Goal: Task Accomplishment & Management: Manage account settings

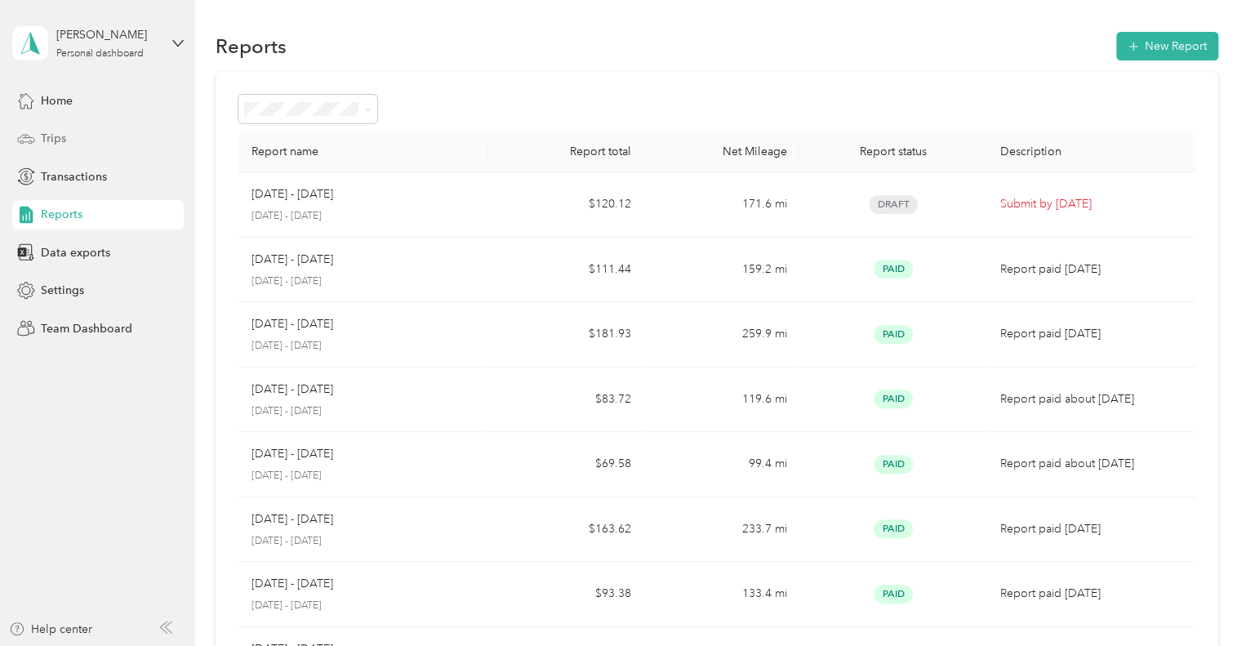
click at [56, 140] on span "Trips" at bounding box center [53, 138] width 25 height 17
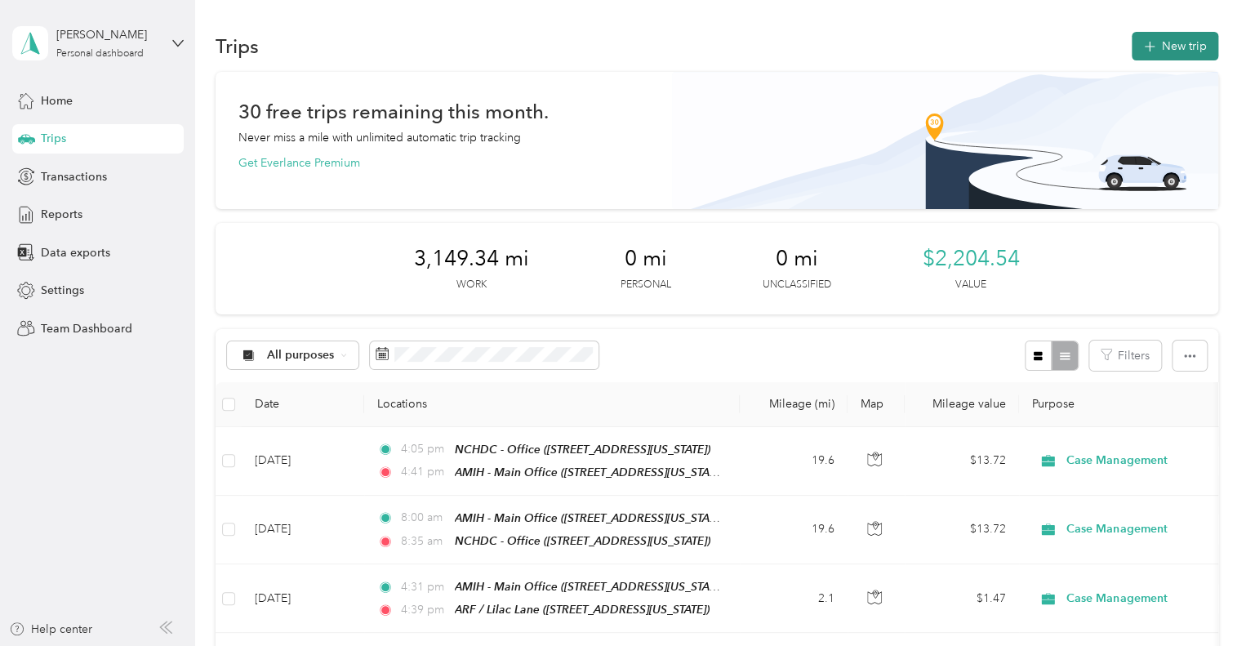
click at [1160, 48] on button "New trip" at bounding box center [1175, 46] width 87 height 29
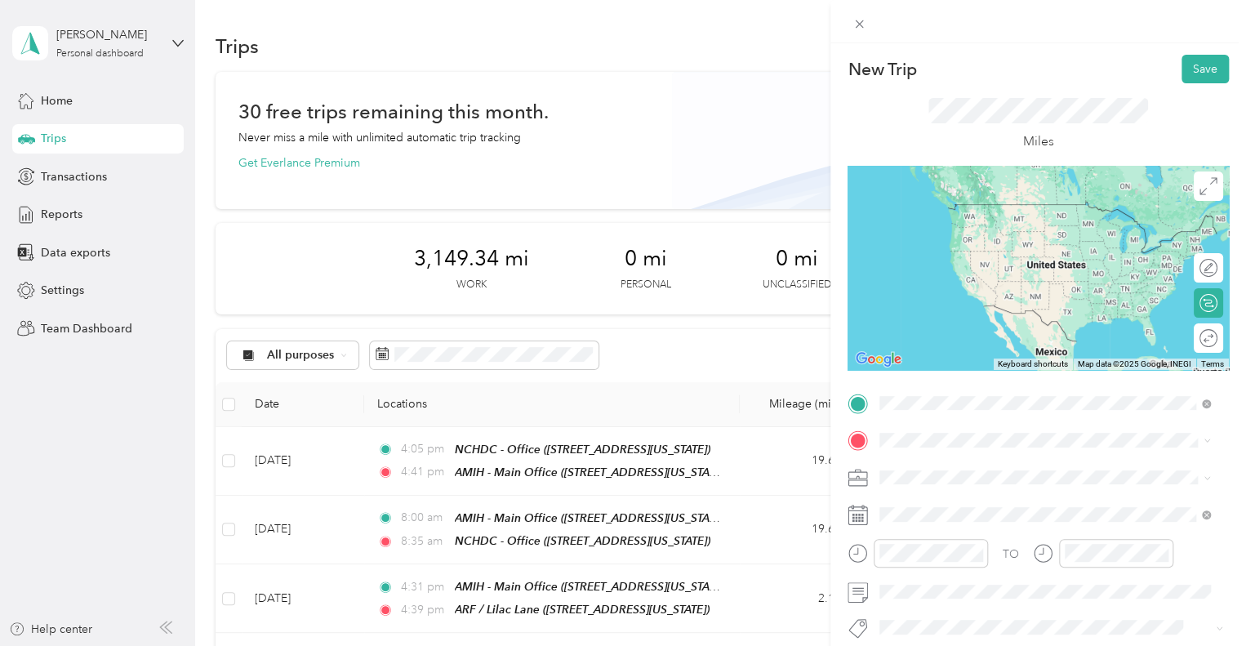
click at [1046, 243] on div "TEAM AMIH - Main Office [STREET_ADDRESS][US_STATE]" at bounding box center [991, 223] width 163 height 40
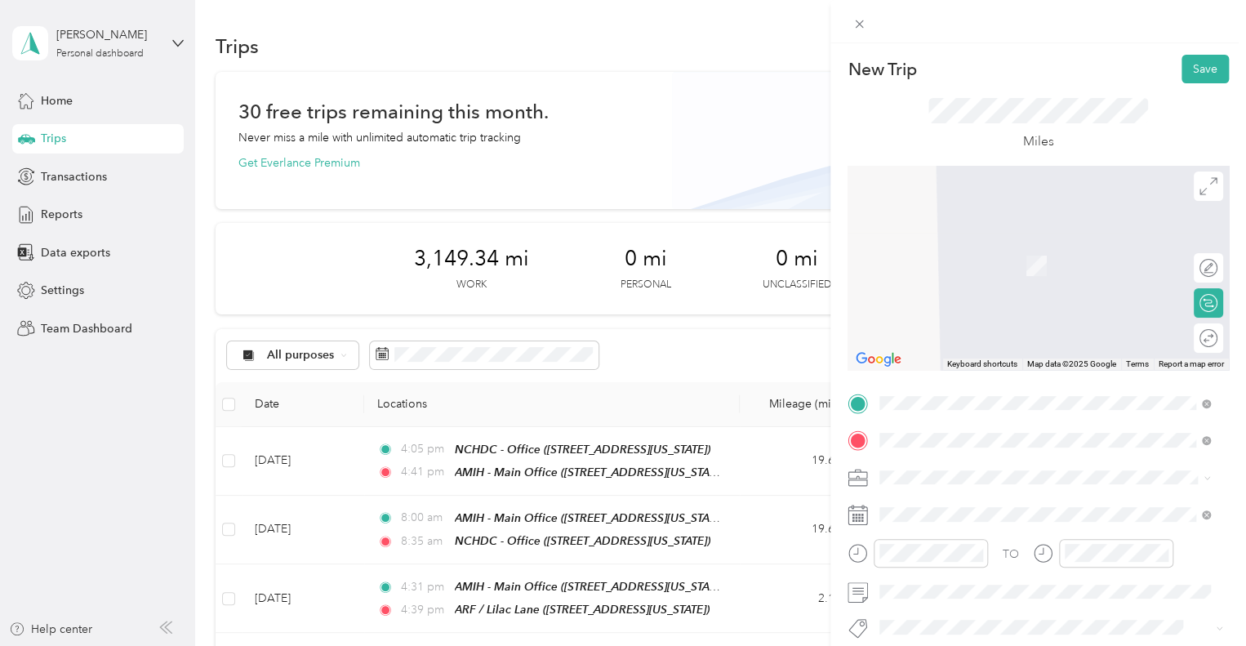
click at [1009, 276] on span "[STREET_ADDRESS][US_STATE]" at bounding box center [991, 272] width 163 height 14
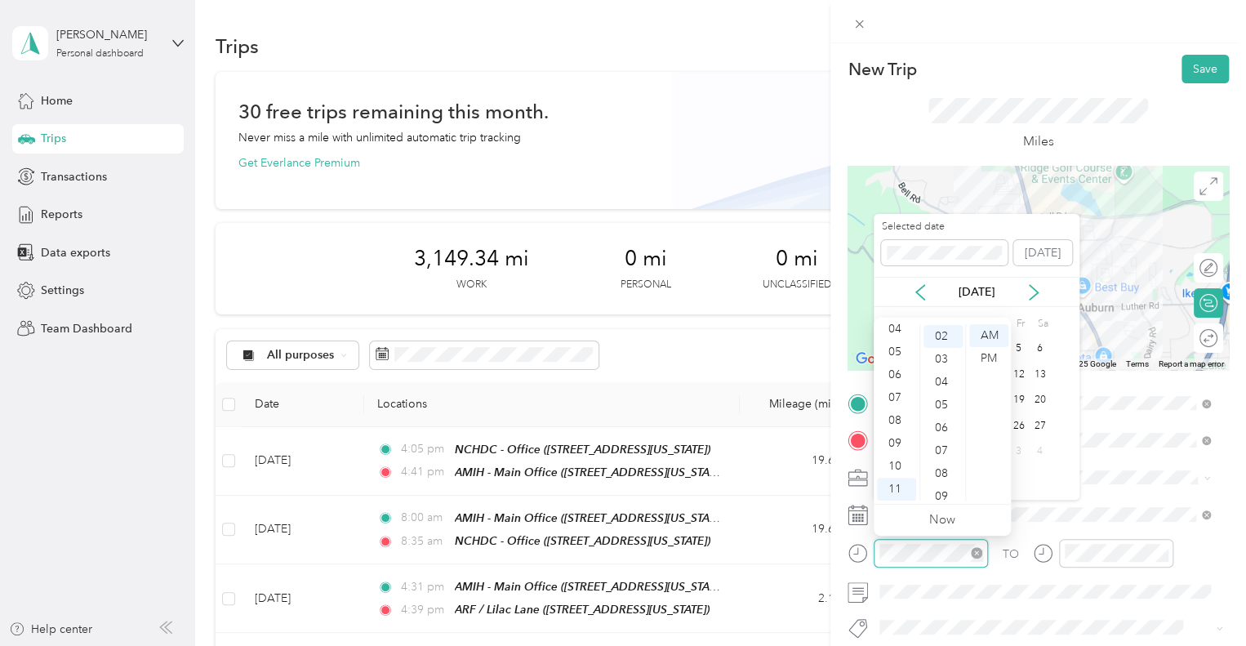
scroll to position [46, 0]
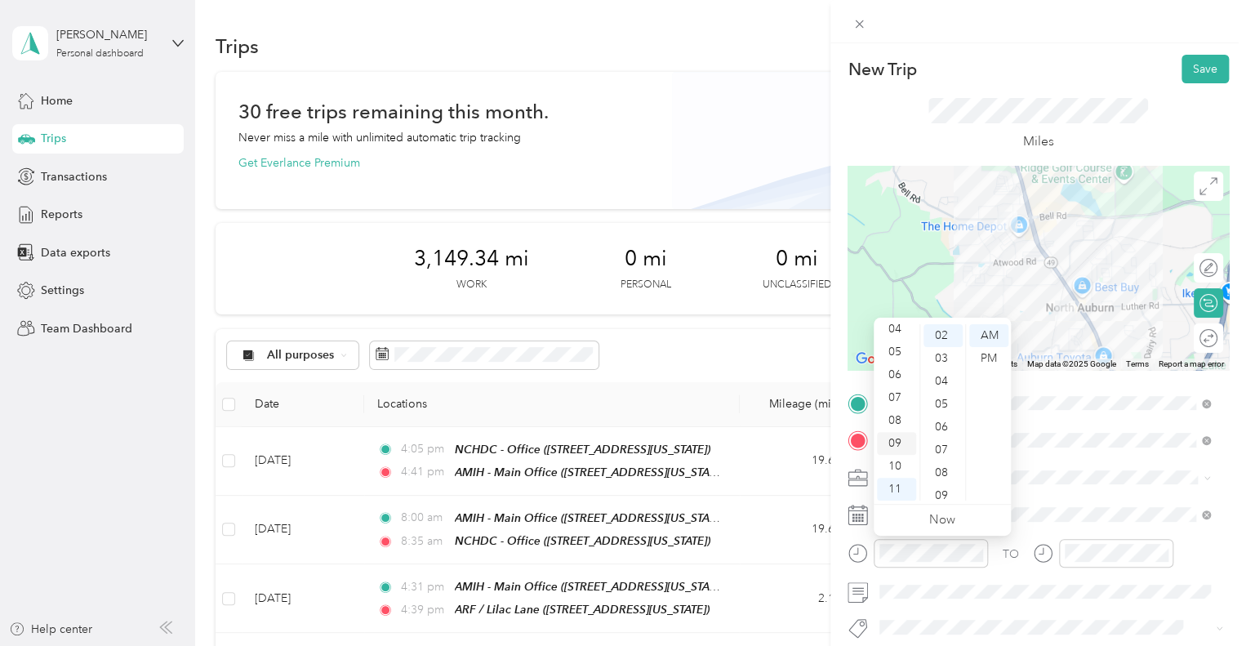
click at [901, 442] on div "09" at bounding box center [896, 443] width 39 height 23
click at [950, 401] on div "55" at bounding box center [943, 397] width 39 height 23
click at [995, 332] on div "AM" at bounding box center [988, 335] width 39 height 23
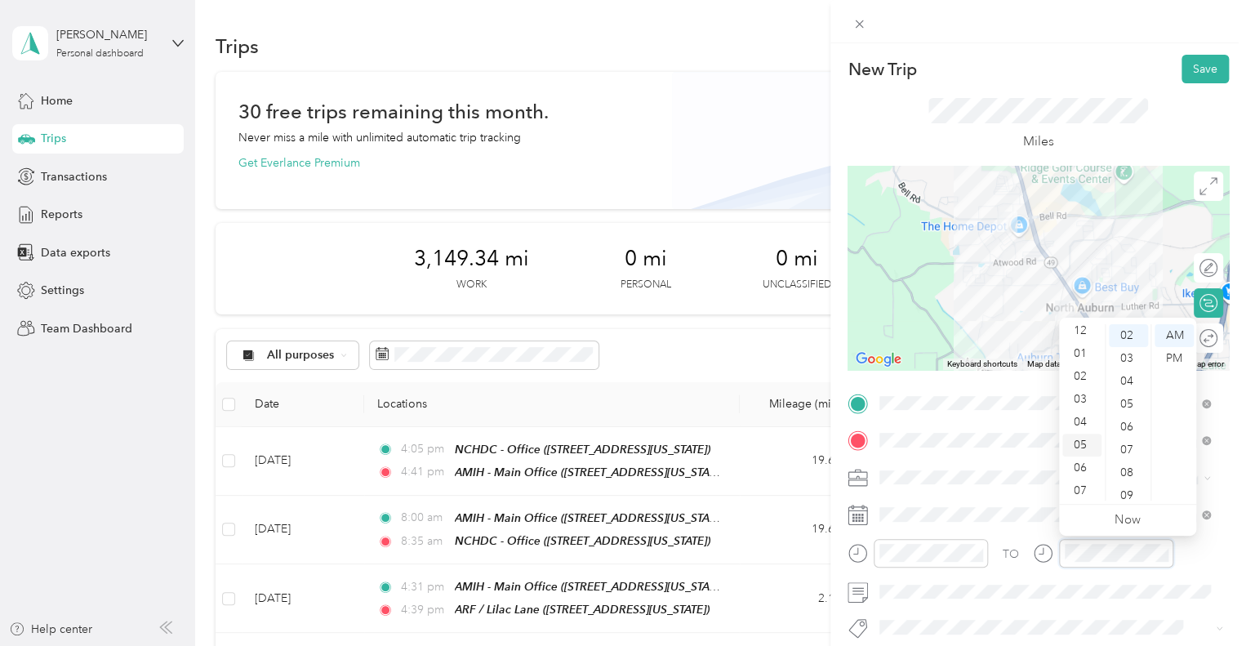
scroll to position [0, 0]
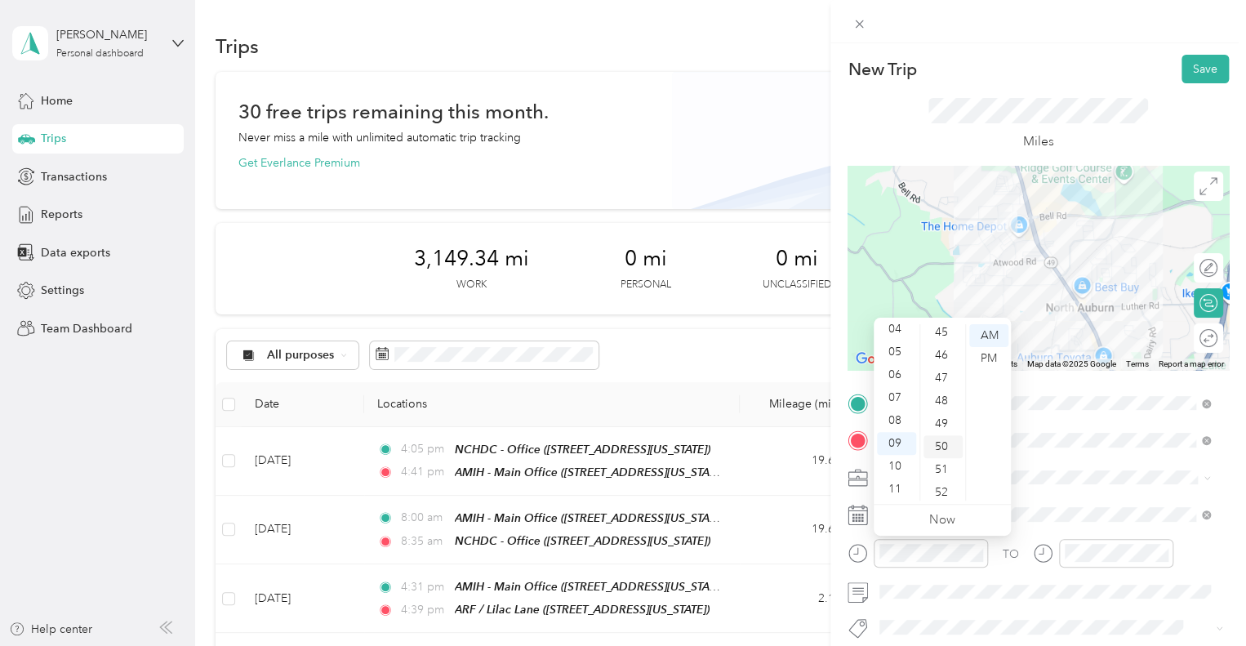
click at [938, 450] on div "50" at bounding box center [943, 446] width 39 height 23
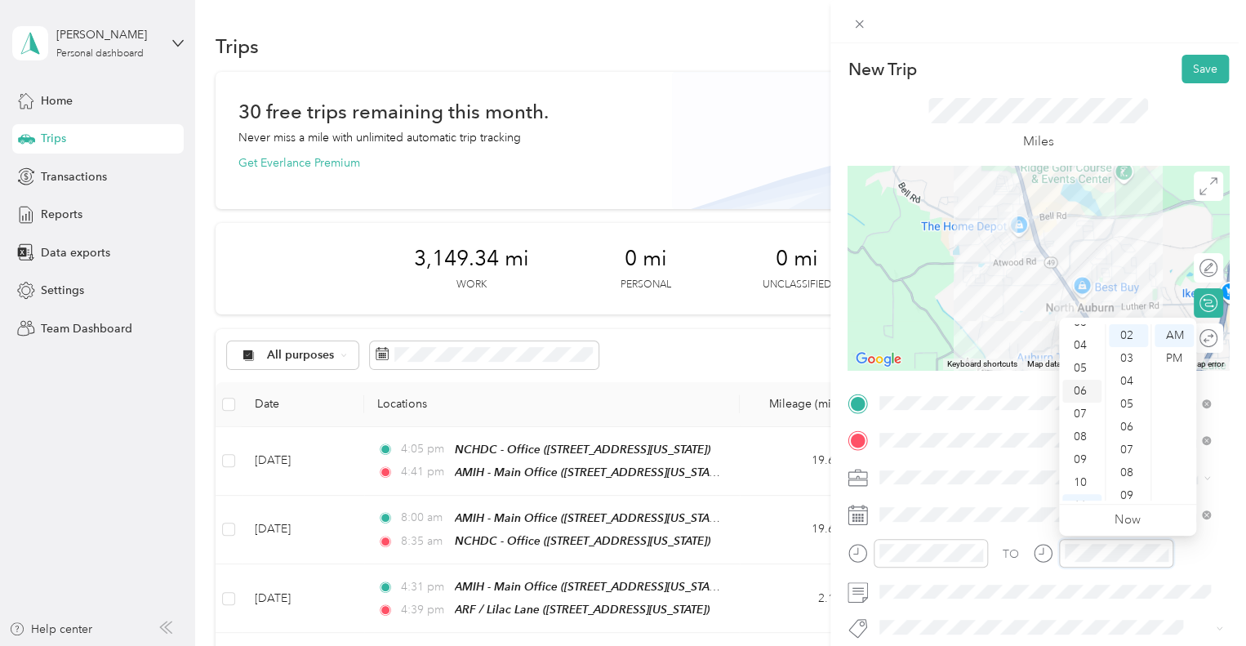
scroll to position [98, 0]
click at [1088, 452] on div "09" at bounding box center [1081, 443] width 39 height 23
click at [1123, 429] on div "56" at bounding box center [1128, 420] width 39 height 23
click at [1174, 340] on div "AM" at bounding box center [1174, 335] width 39 height 23
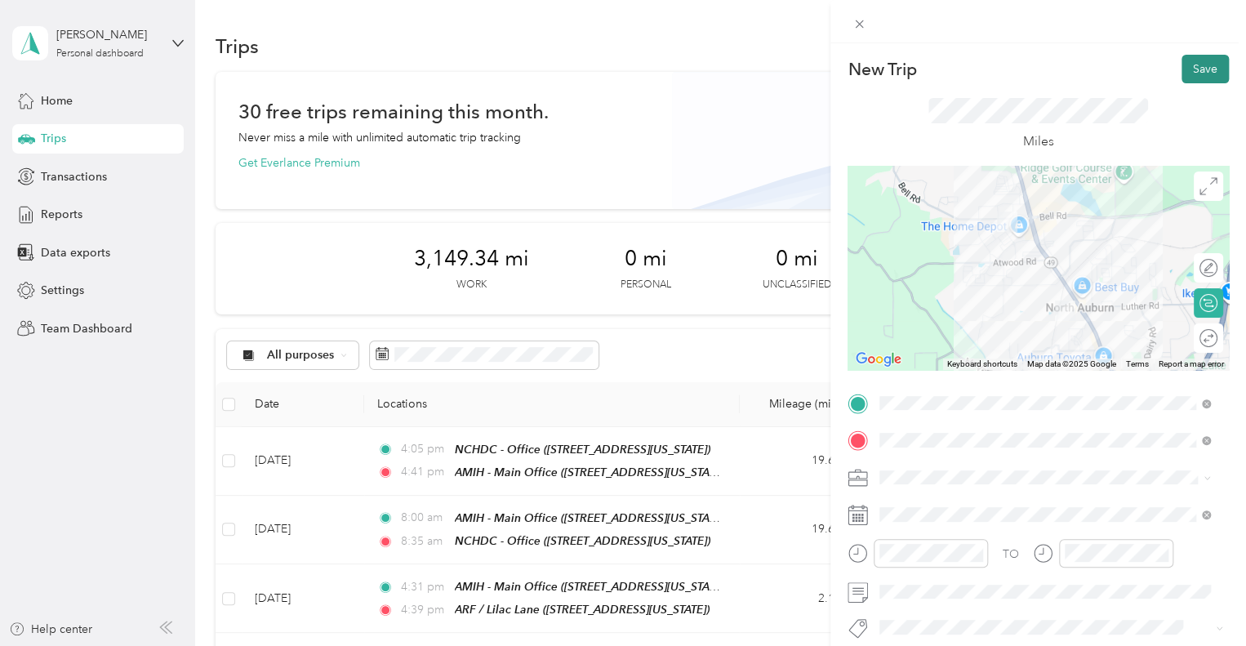
click at [1189, 74] on button "Save" at bounding box center [1205, 69] width 47 height 29
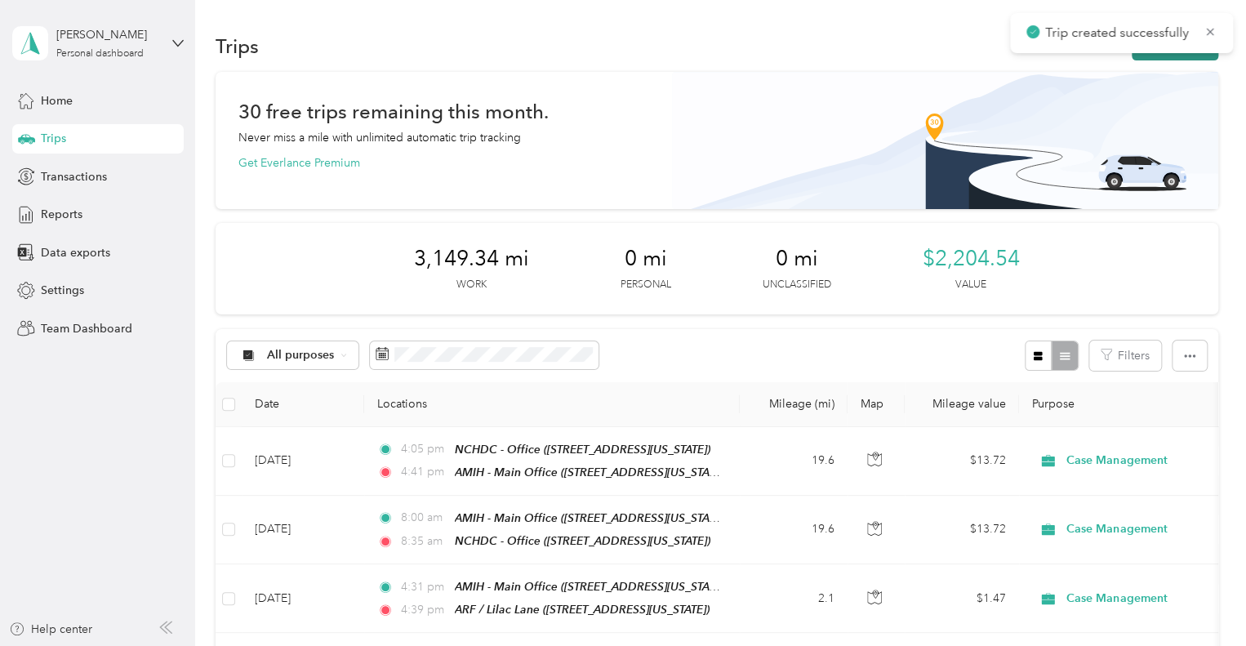
click at [1199, 59] on button "New trip" at bounding box center [1175, 46] width 87 height 29
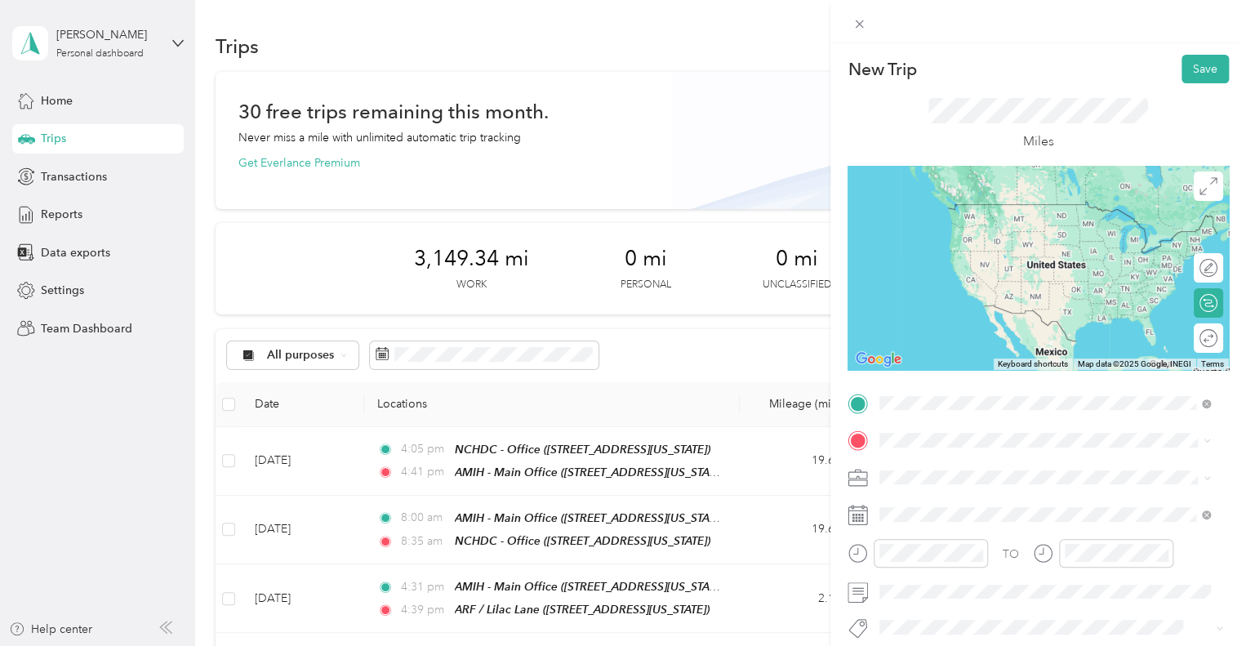
click at [1003, 243] on div "TEAM ARF / [GEOGRAPHIC_DATA] [GEOGRAPHIC_DATA], [US_STATE], [GEOGRAPHIC_DATA]" at bounding box center [991, 223] width 163 height 40
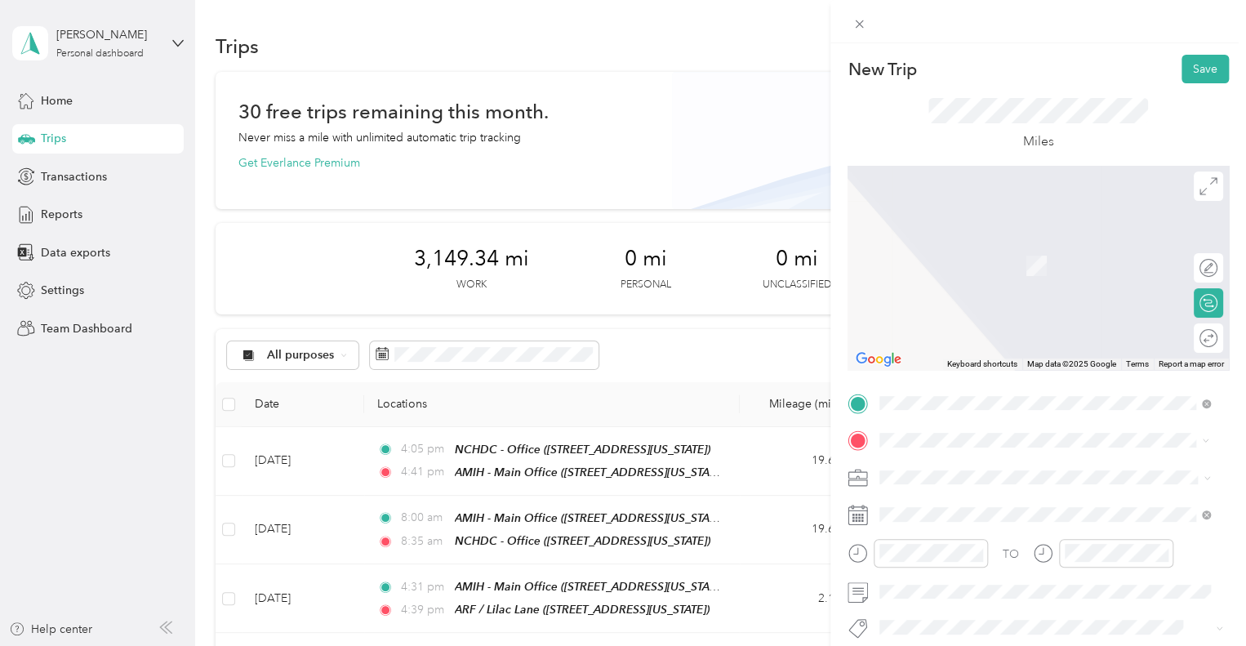
click at [1055, 277] on div "TEAM AMIH - Main Office [STREET_ADDRESS][US_STATE]" at bounding box center [991, 260] width 163 height 40
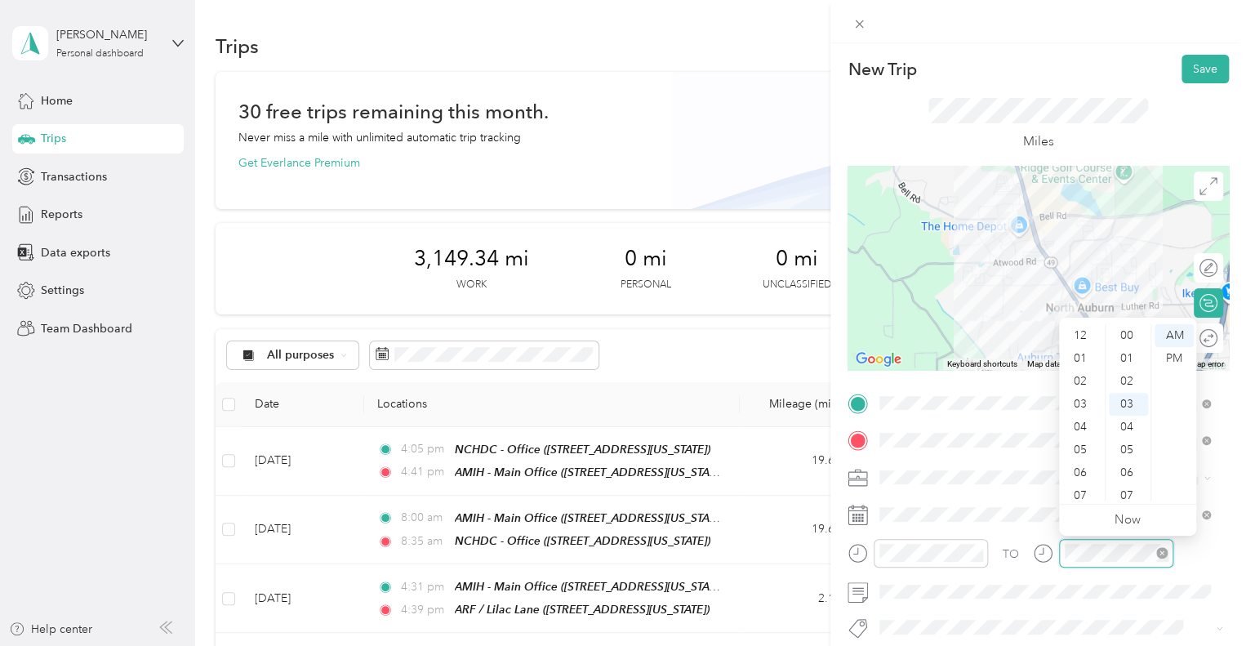
scroll to position [69, 0]
click at [1127, 473] on div "09" at bounding box center [1128, 472] width 39 height 23
click at [1173, 338] on div "AM" at bounding box center [1174, 335] width 39 height 23
click at [963, 581] on span at bounding box center [1051, 592] width 355 height 26
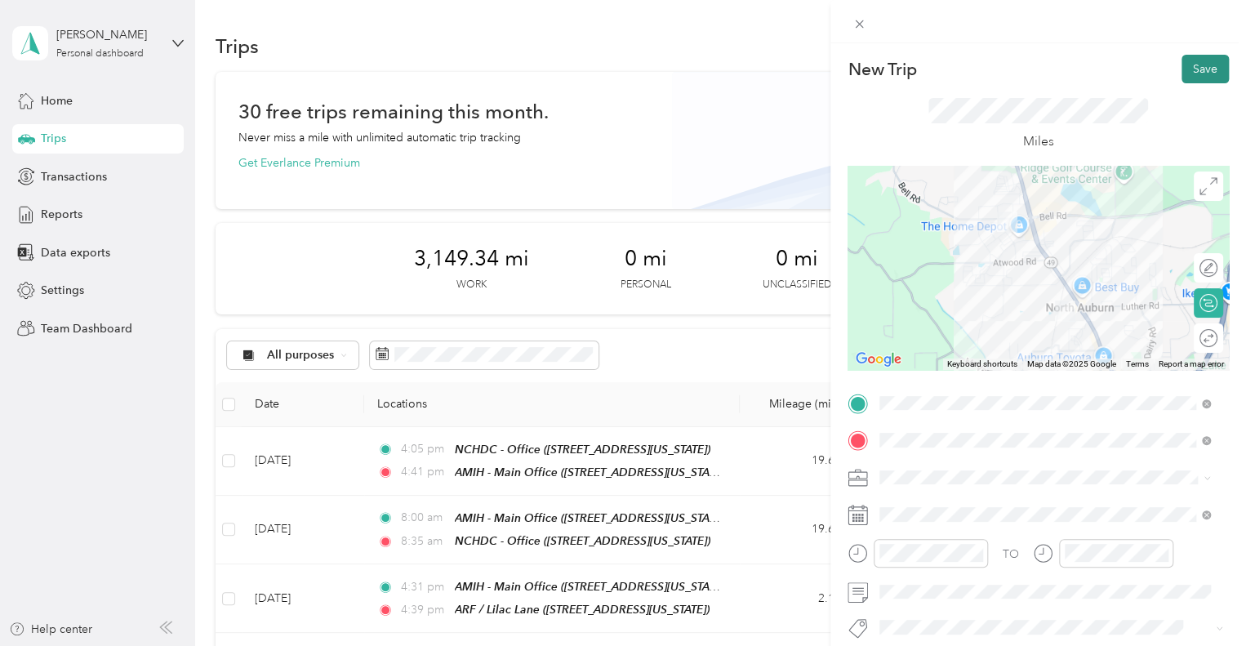
click at [1198, 69] on button "Save" at bounding box center [1205, 69] width 47 height 29
